Goal: Task Accomplishment & Management: Manage account settings

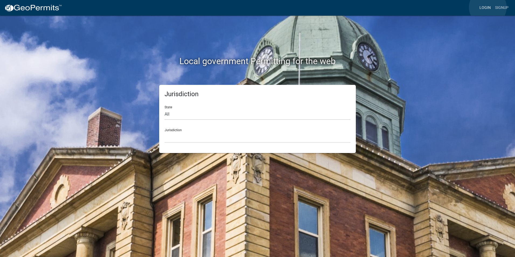
click at [488, 7] on link "Login" at bounding box center [485, 8] width 16 height 10
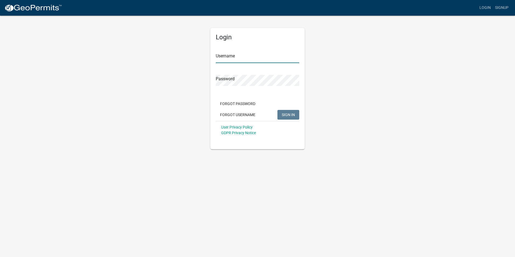
type input "[PERSON_NAME][EMAIL_ADDRESS][PERSON_NAME][DOMAIN_NAME]"
click at [292, 114] on span "SIGN IN" at bounding box center [288, 114] width 13 height 4
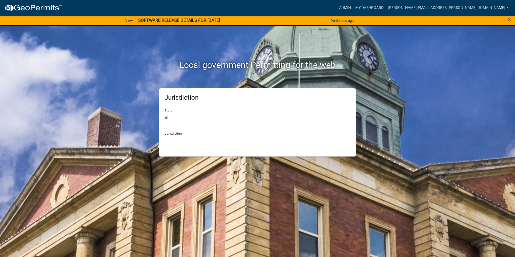
click at [197, 116] on select "All [US_STATE] [US_STATE] [US_STATE] [US_STATE] [US_STATE] [US_STATE] [US_STATE…" at bounding box center [258, 117] width 186 height 11
select select "[US_STATE]"
click at [165, 112] on select "All [US_STATE] [US_STATE] [US_STATE] [US_STATE] [US_STATE] [US_STATE] [US_STATE…" at bounding box center [258, 117] width 186 height 11
click at [203, 137] on select "City of [GEOGRAPHIC_DATA], [US_STATE] City of [GEOGRAPHIC_DATA], [US_STATE] Cit…" at bounding box center [258, 140] width 186 height 11
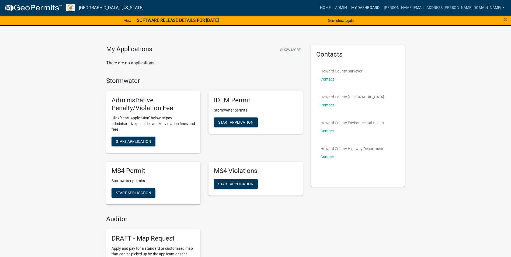
click at [382, 8] on link "My Dashboard" at bounding box center [365, 8] width 33 height 10
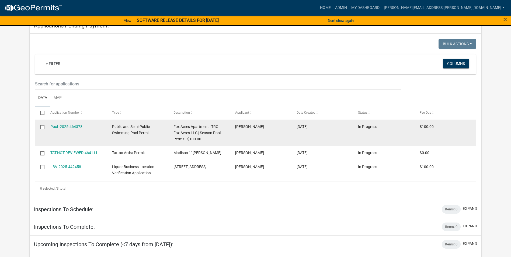
scroll to position [108, 0]
